Goal: Information Seeking & Learning: Learn about a topic

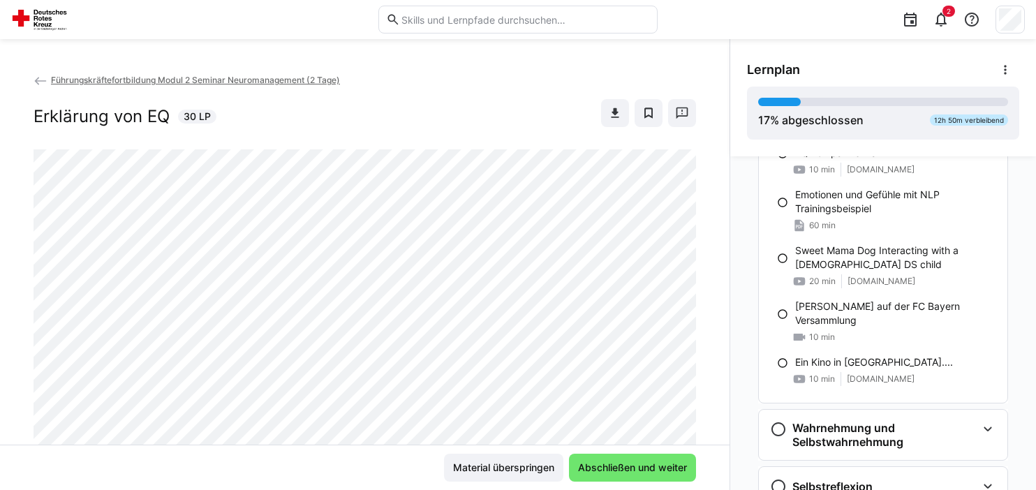
scroll to position [729, 0]
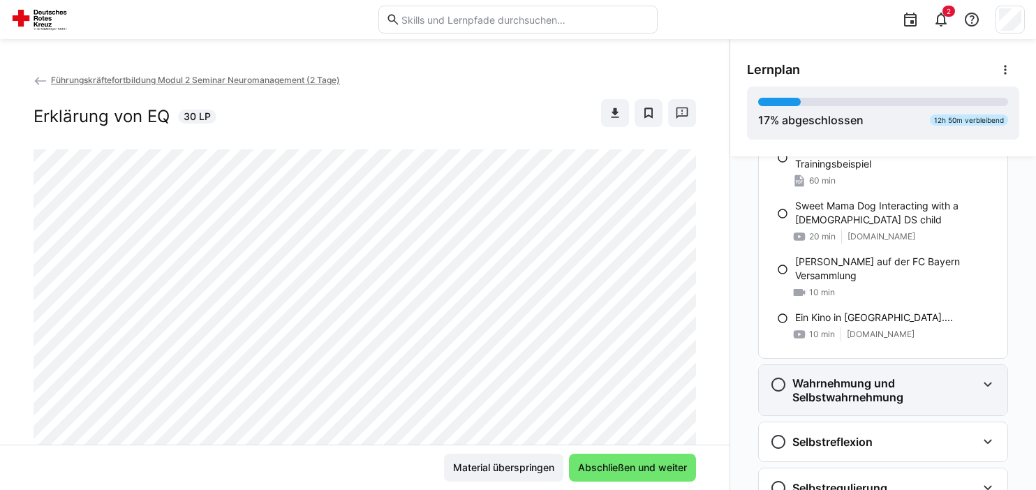
click at [781, 383] on eds-icon at bounding box center [778, 384] width 17 height 17
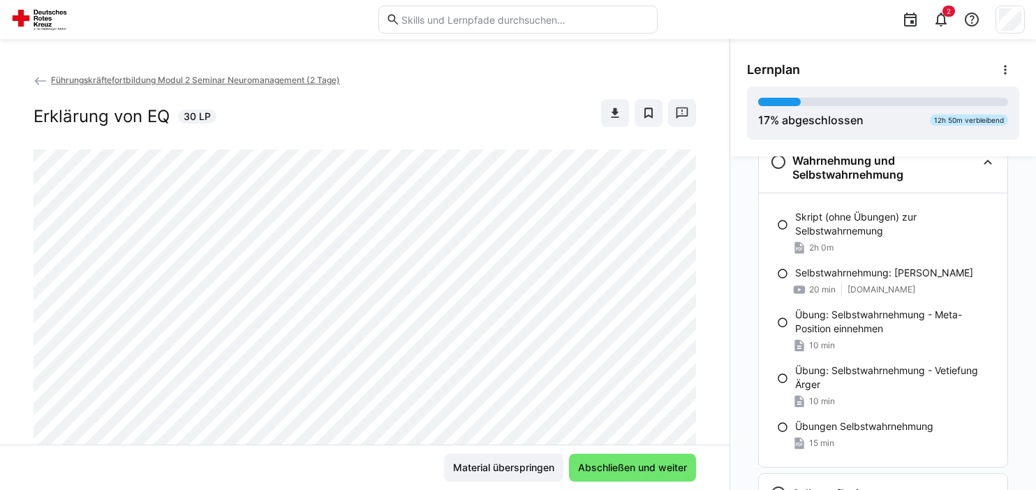
scroll to position [949, 0]
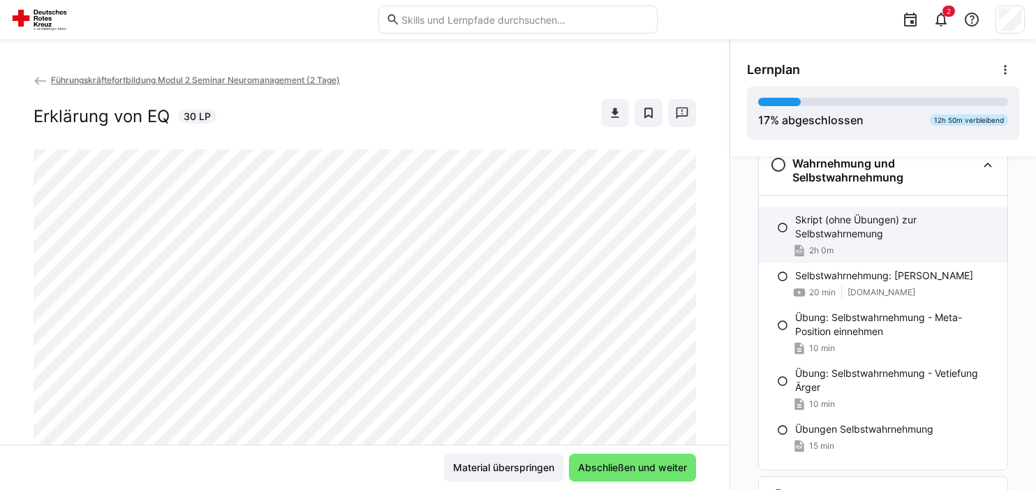
click at [890, 244] on div "2h 0m" at bounding box center [895, 251] width 201 height 14
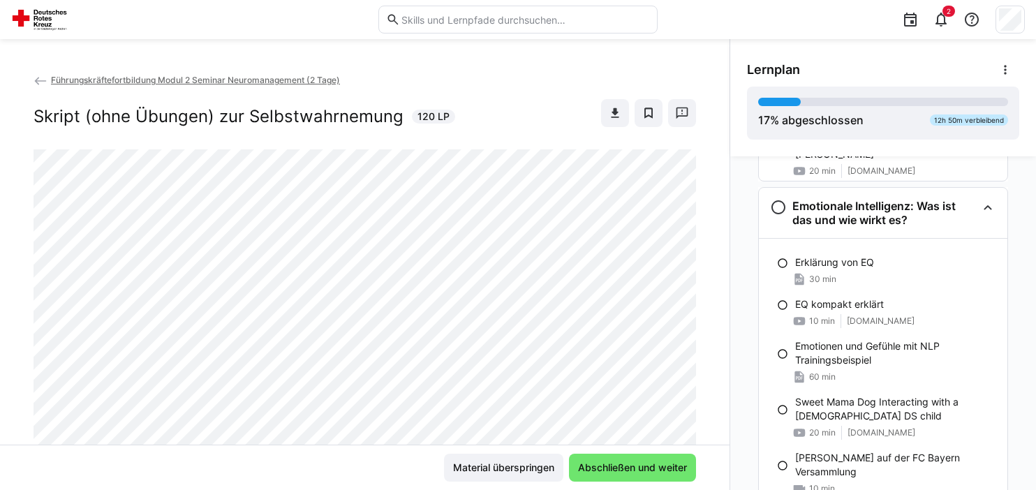
scroll to position [538, 0]
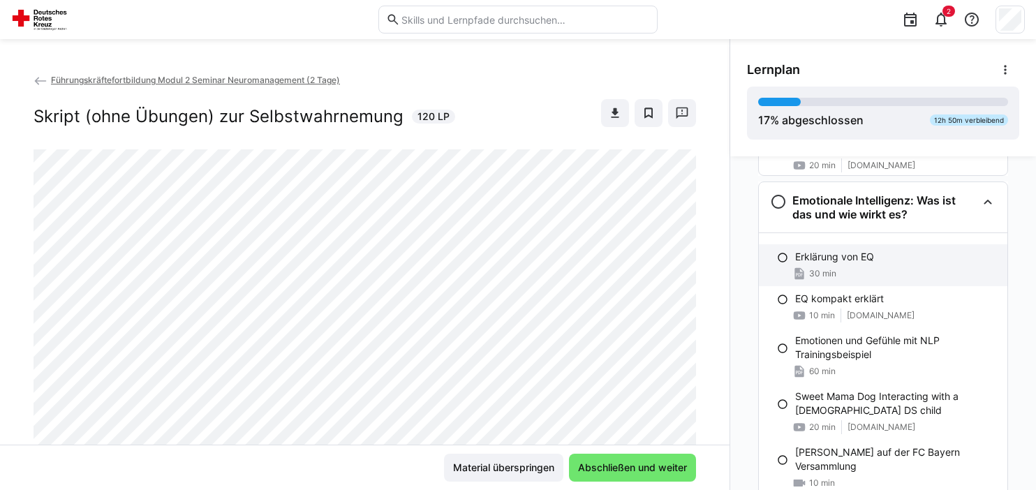
click at [889, 261] on div "Erklärung von EQ" at bounding box center [895, 257] width 201 height 14
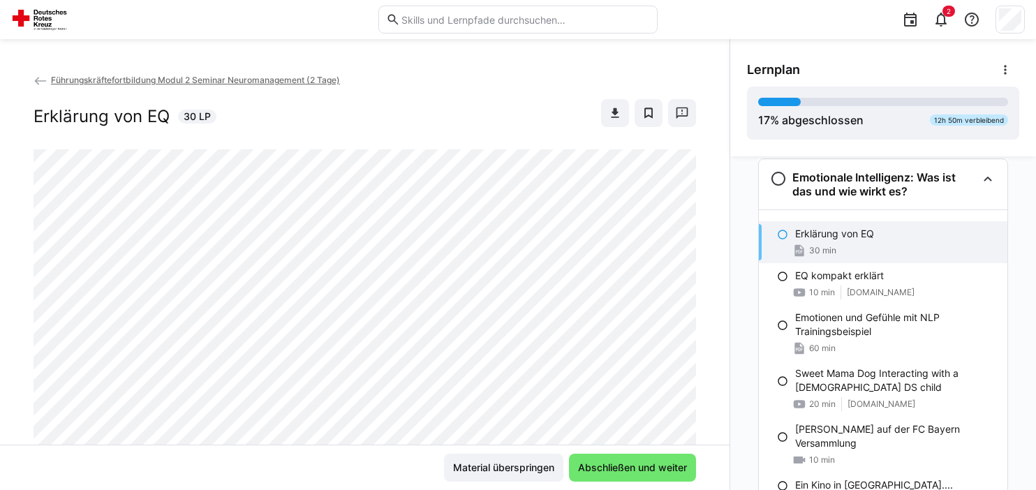
scroll to position [562, 0]
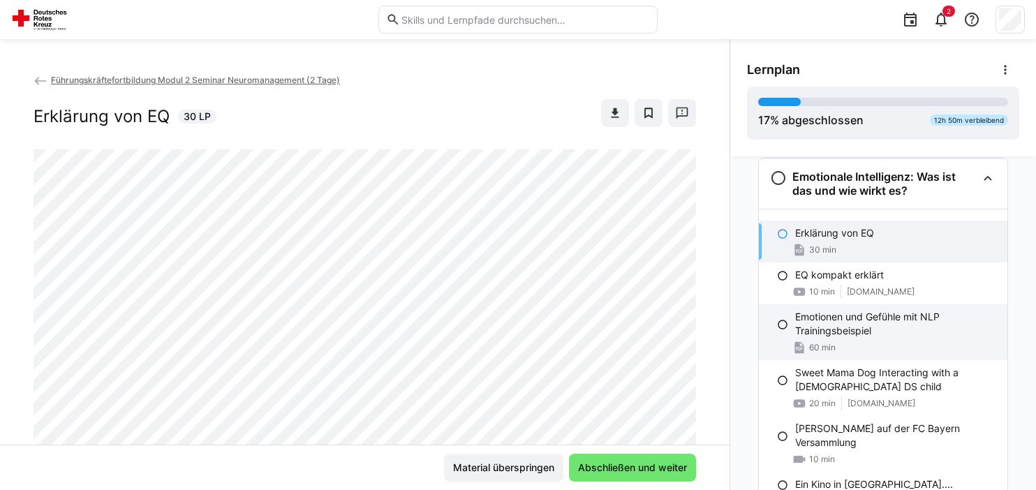
click at [785, 321] on eds-icon at bounding box center [782, 324] width 11 height 11
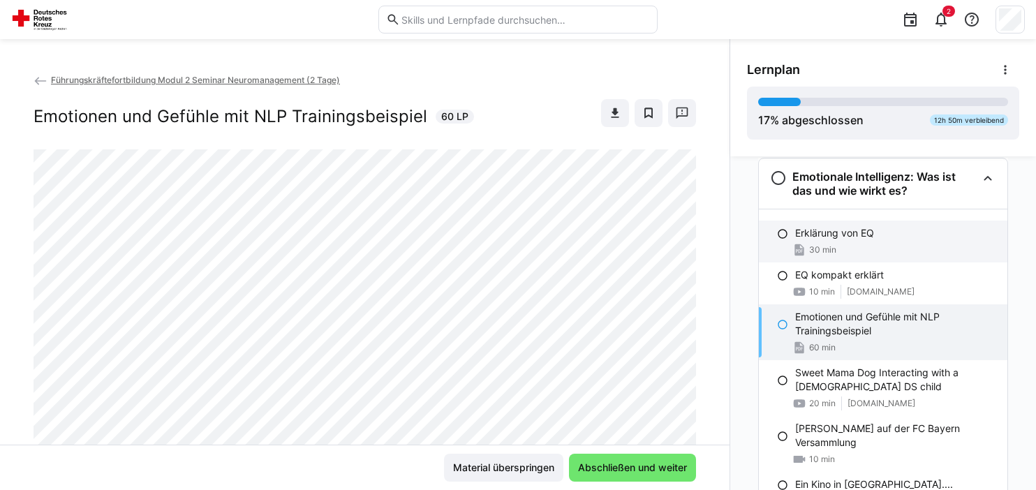
click at [820, 238] on div "Erklärung von EQ 30 min" at bounding box center [883, 242] width 249 height 42
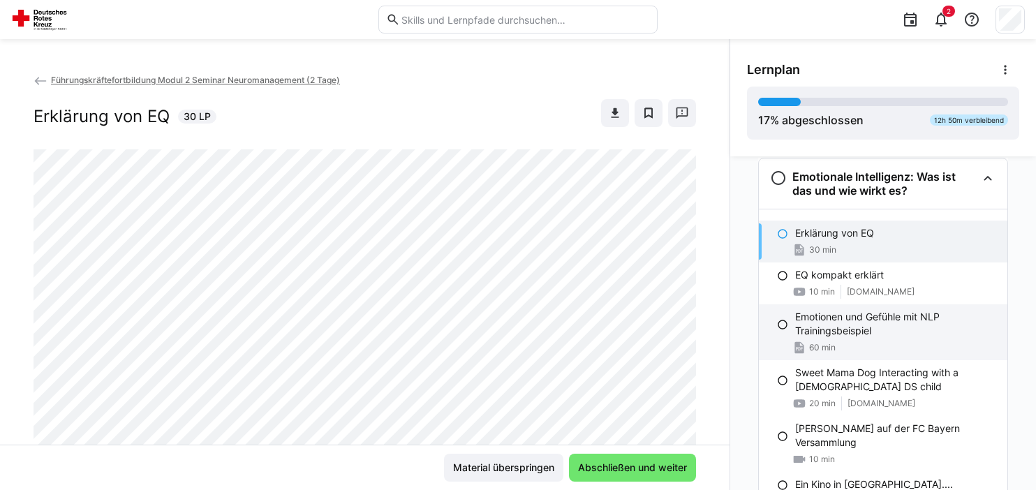
click at [848, 336] on p "Emotionen und Gefühle mit NLP Trainingsbeispiel" at bounding box center [895, 324] width 201 height 28
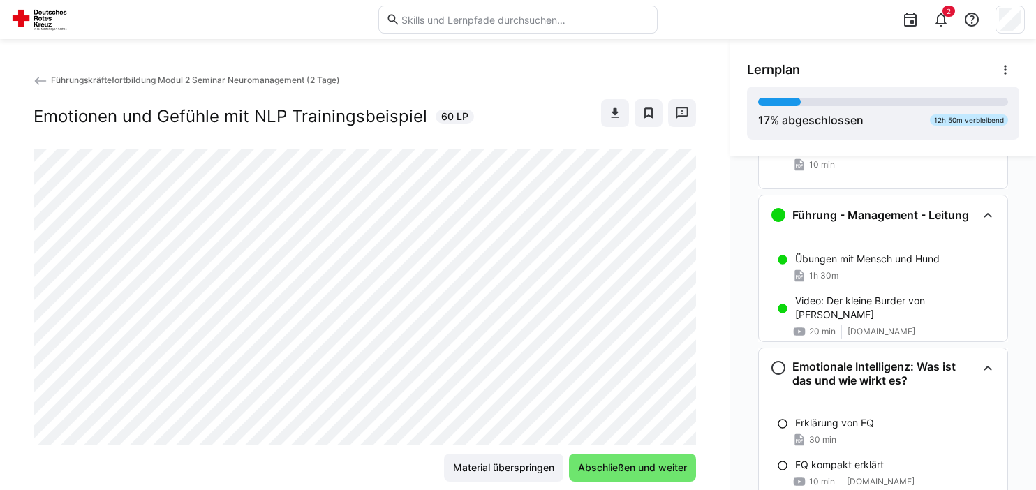
scroll to position [451, 0]
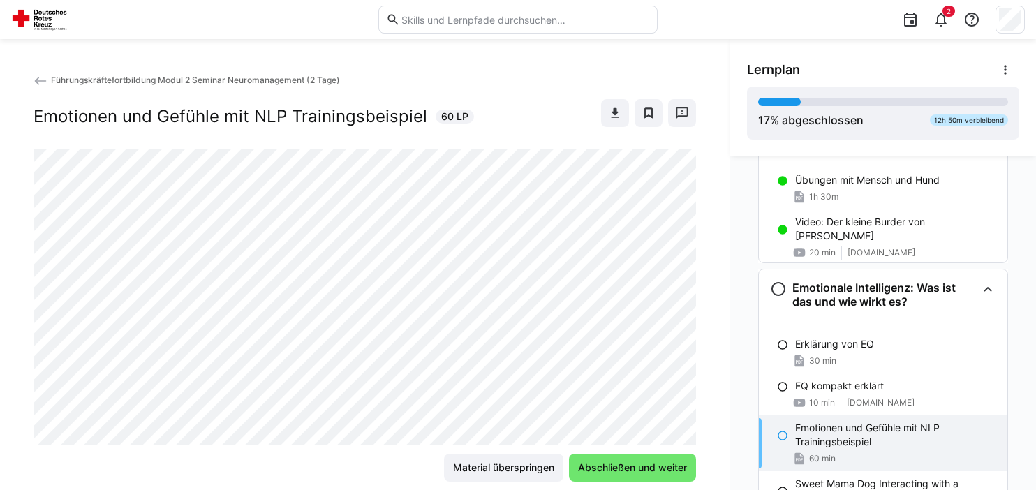
click at [783, 439] on eds-icon at bounding box center [782, 435] width 11 height 11
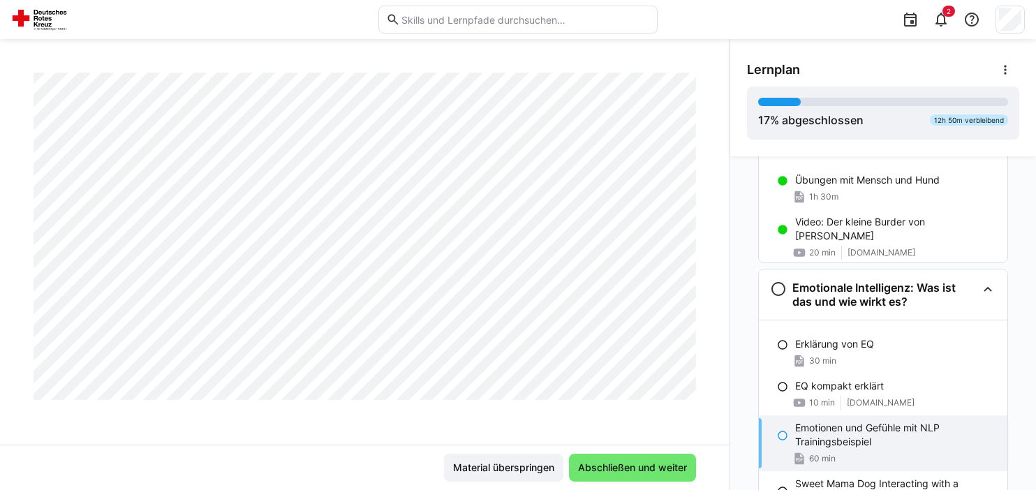
scroll to position [1559, 0]
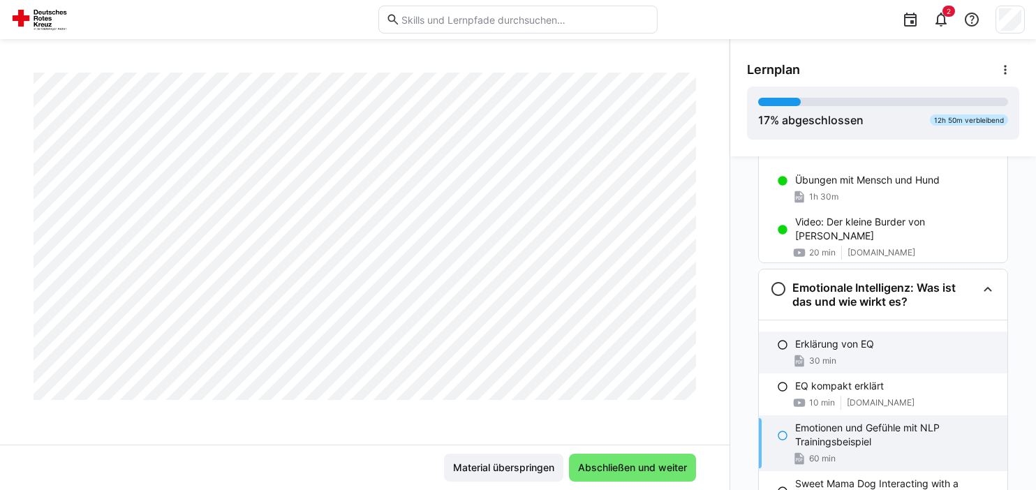
click at [781, 345] on eds-icon at bounding box center [782, 344] width 11 height 11
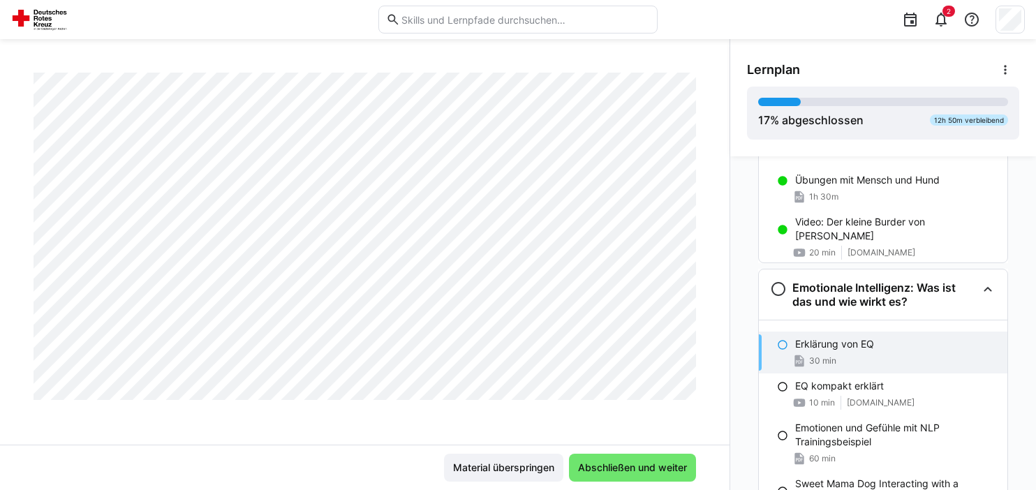
scroll to position [1605, 0]
click at [663, 466] on span "Abschließen und weiter" at bounding box center [632, 468] width 113 height 14
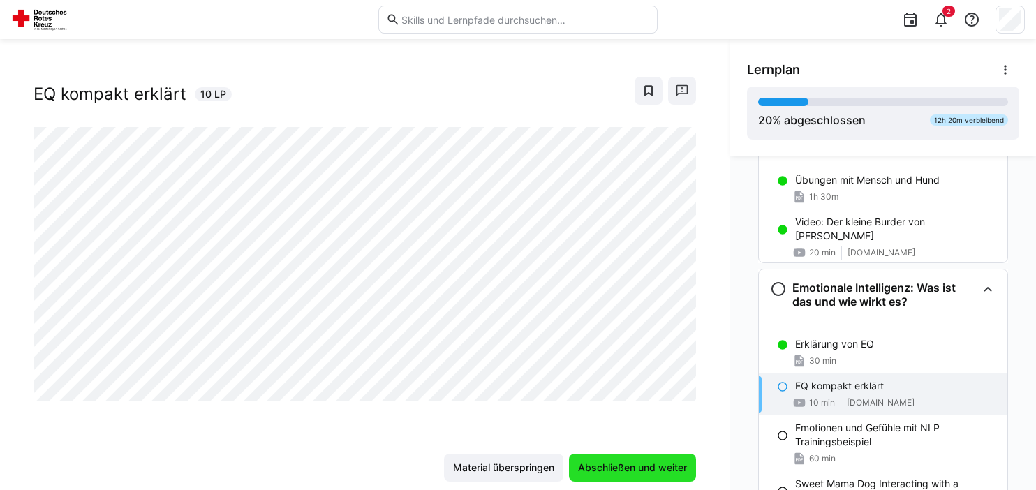
click at [608, 470] on span "Abschließen und weiter" at bounding box center [632, 468] width 113 height 14
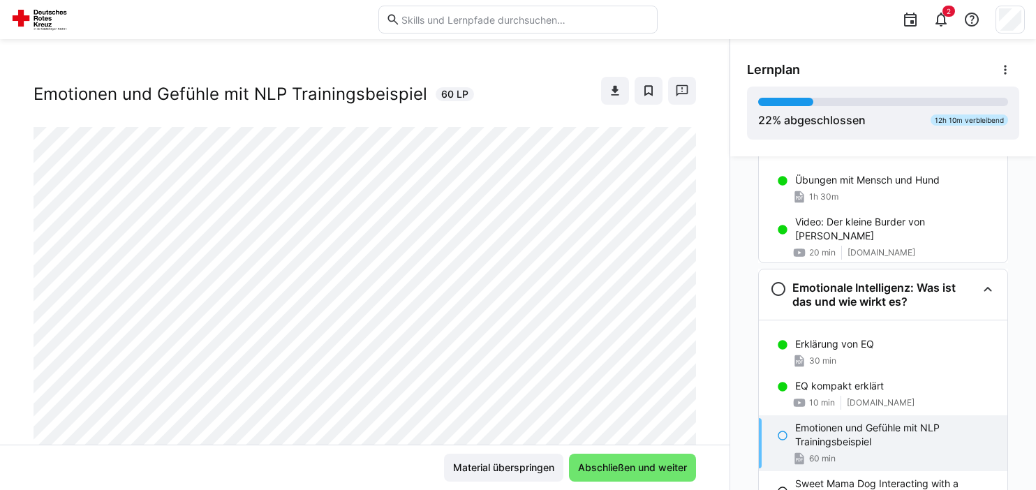
click at [787, 435] on eds-icon at bounding box center [782, 435] width 11 height 11
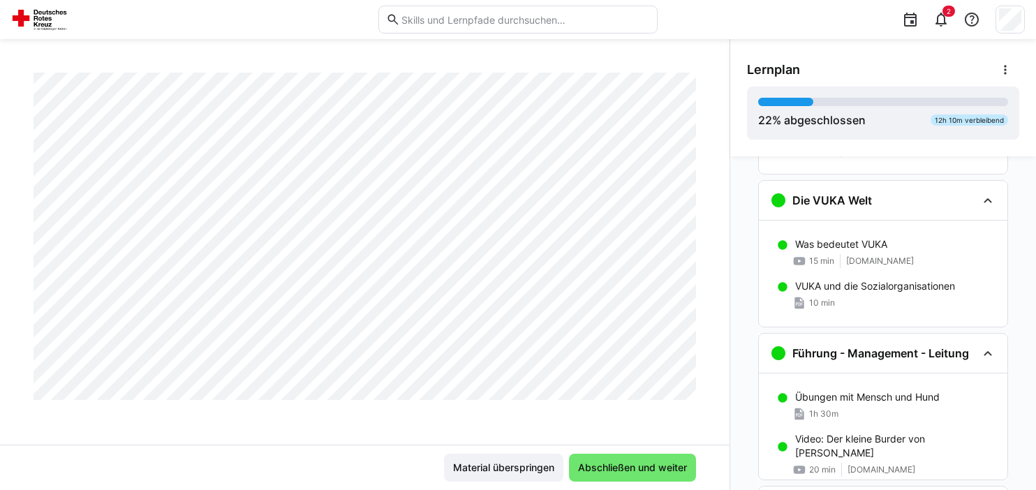
scroll to position [244, 0]
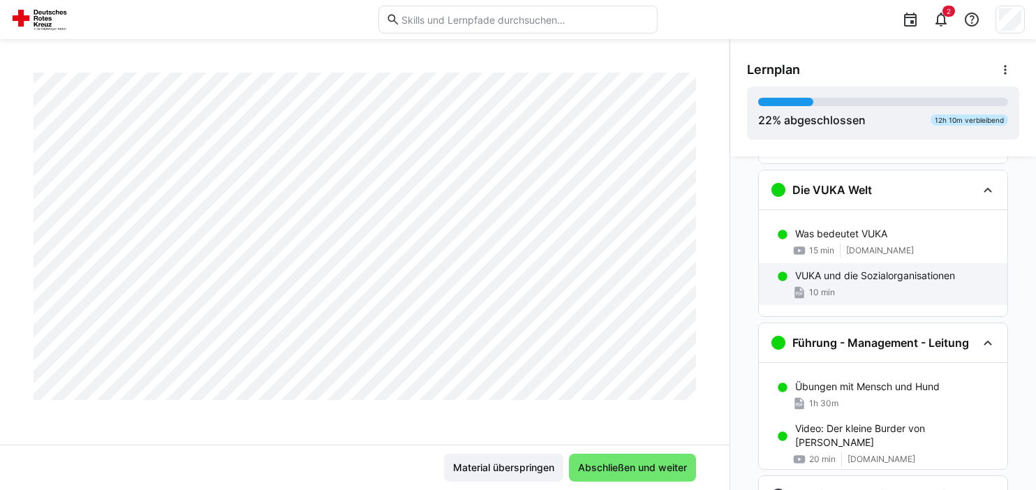
click at [896, 287] on div "10 min" at bounding box center [895, 293] width 201 height 14
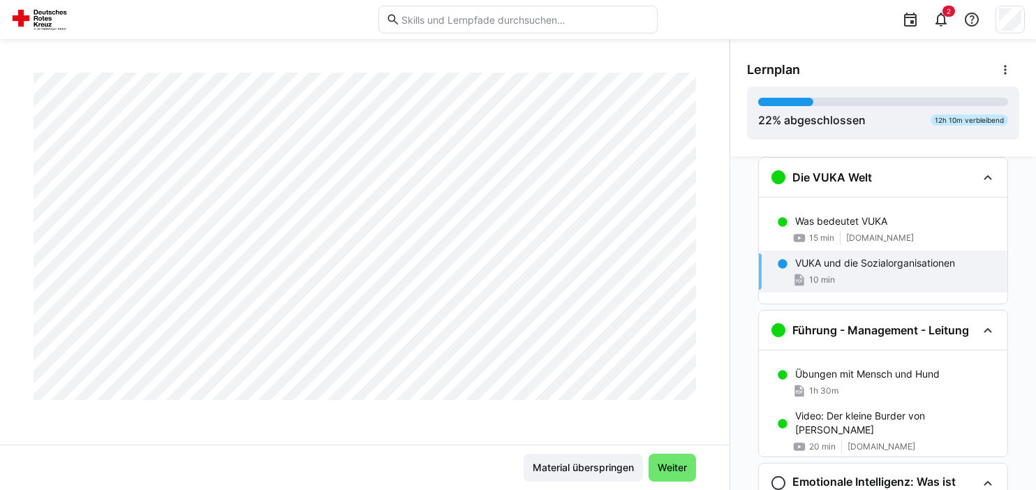
scroll to position [5292, 0]
click at [672, 461] on span "Weiter" at bounding box center [672, 468] width 47 height 28
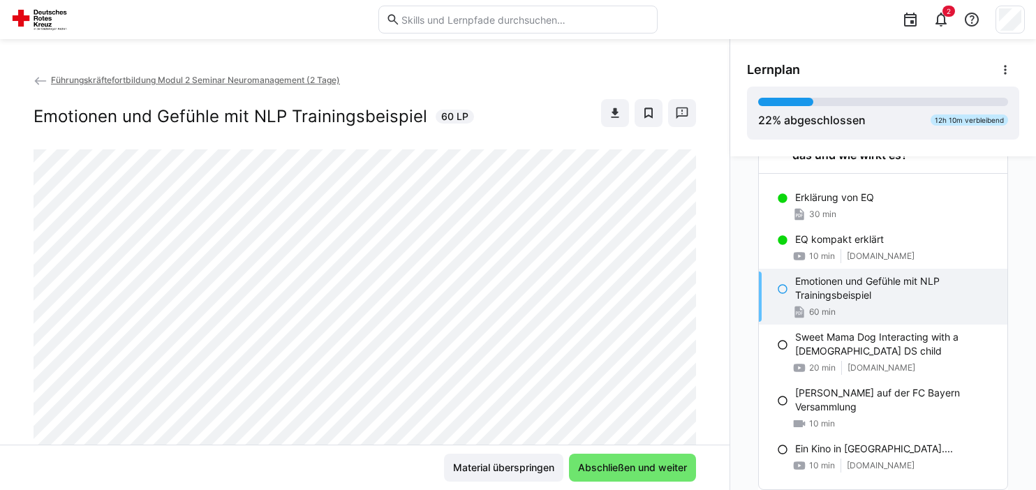
scroll to position [668, 0]
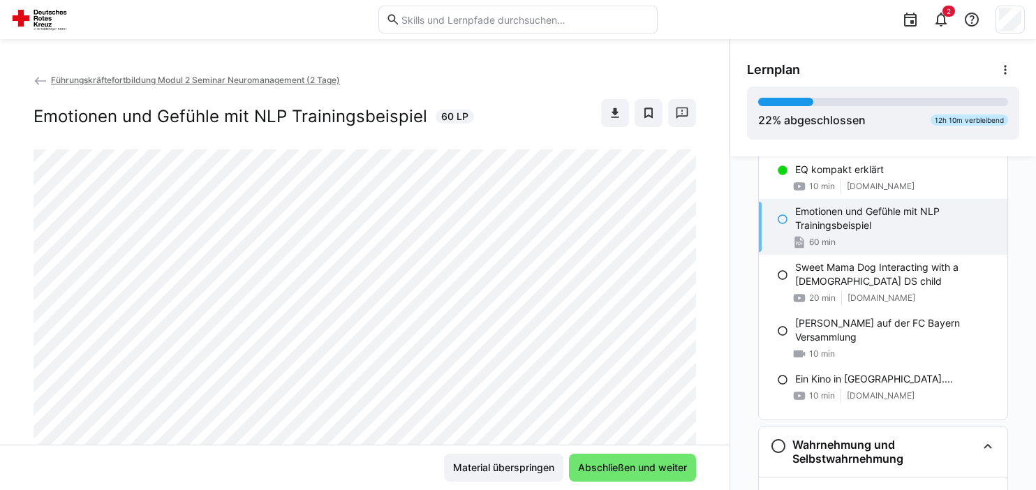
click at [730, 133] on div "Lernplan 22 % abgeschlossen 12h 10m verbleibend Wichtige Vorbemerkung zum Train…" at bounding box center [883, 264] width 307 height 451
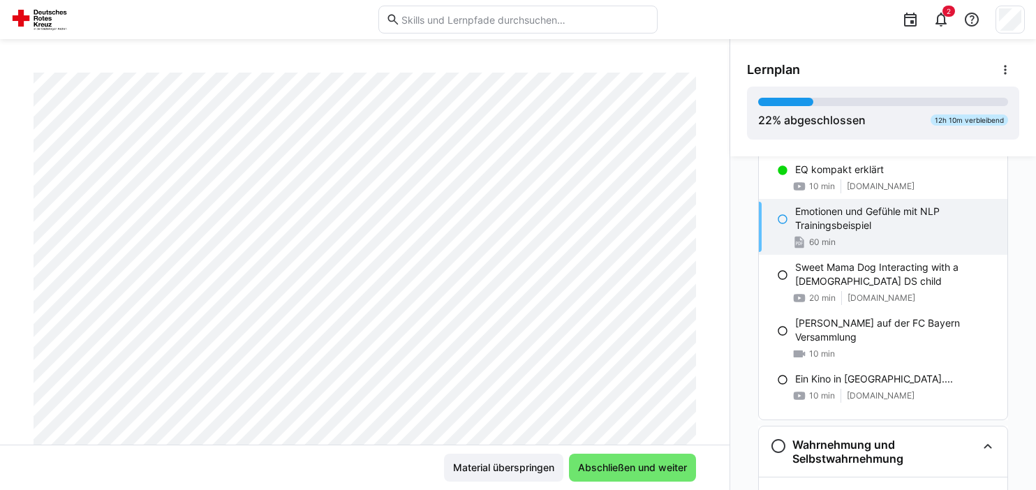
scroll to position [159, 0]
click at [908, 165] on div "EQ kompakt erklärt" at bounding box center [895, 170] width 201 height 14
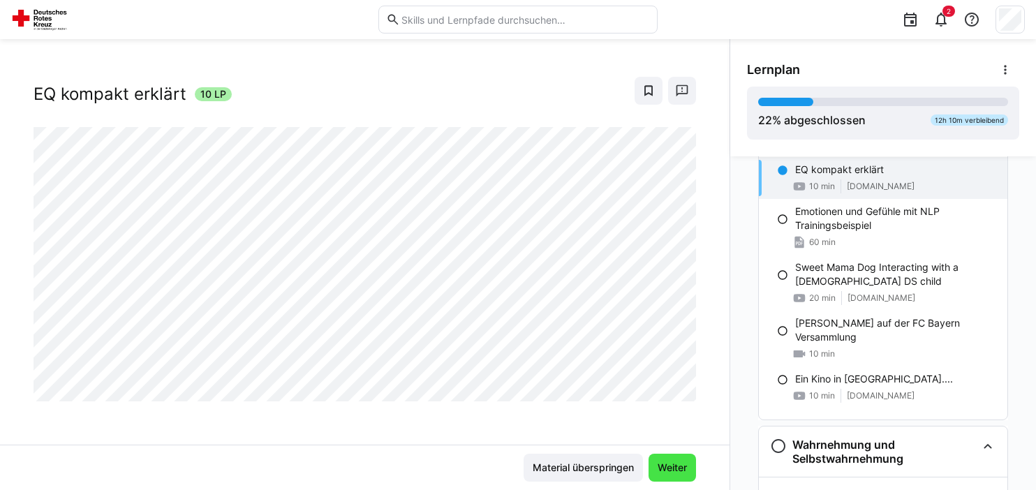
click at [675, 468] on span "Weiter" at bounding box center [673, 468] width 34 height 14
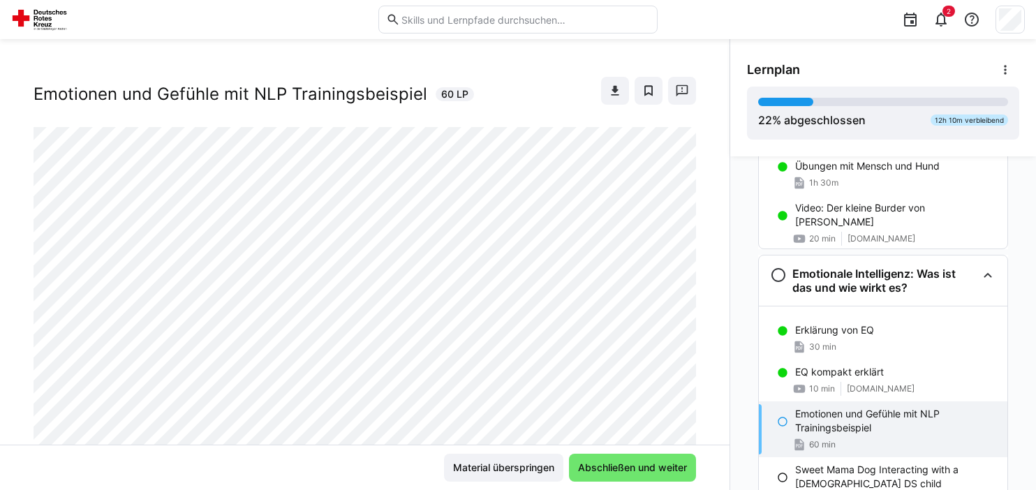
scroll to position [411, 0]
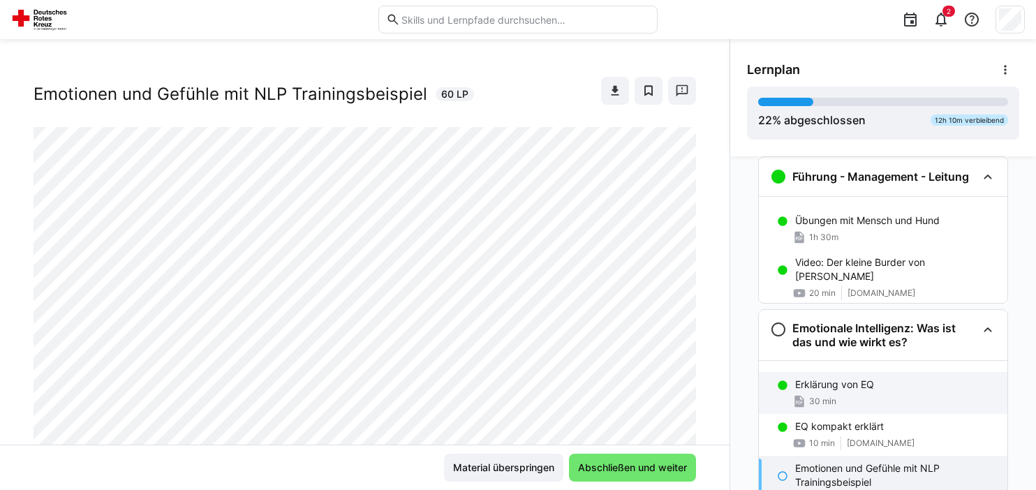
click at [855, 382] on p "Erklärung von EQ" at bounding box center [834, 385] width 79 height 14
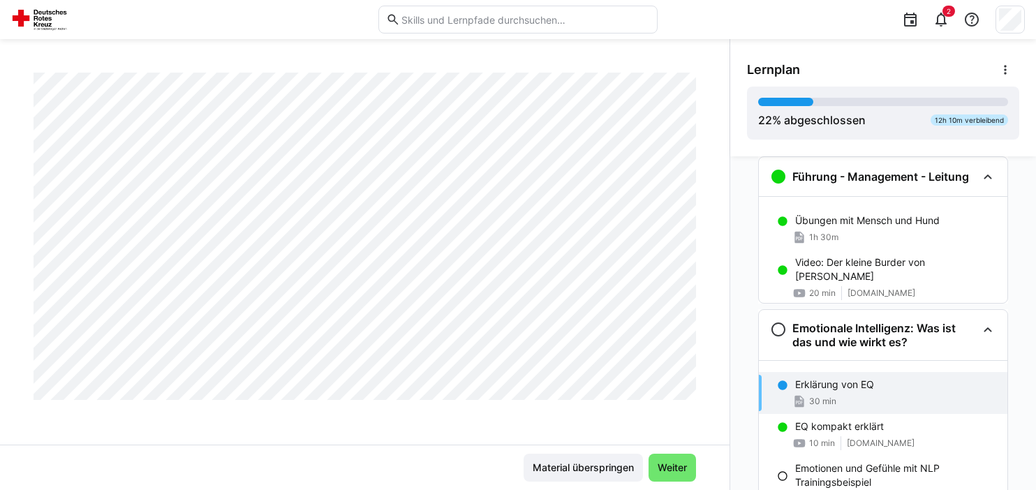
scroll to position [1583, 0]
